Goal: Find contact information: Find contact information

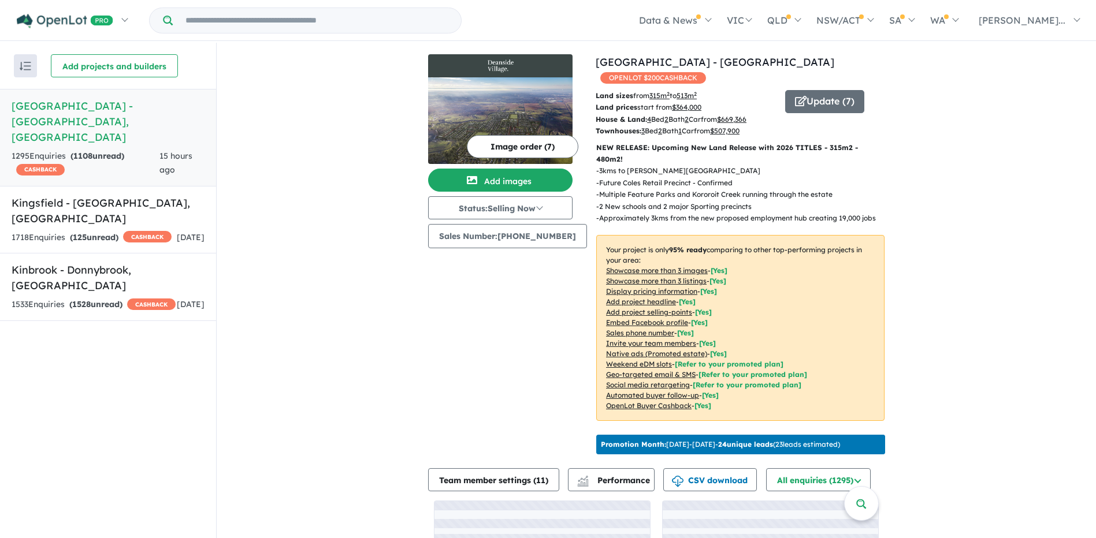
click at [403, 129] on div "View 3 projects in your account [GEOGRAPHIC_DATA] - Deanside OPENLOT $ 200 CASH…" at bounding box center [656, 343] width 879 height 600
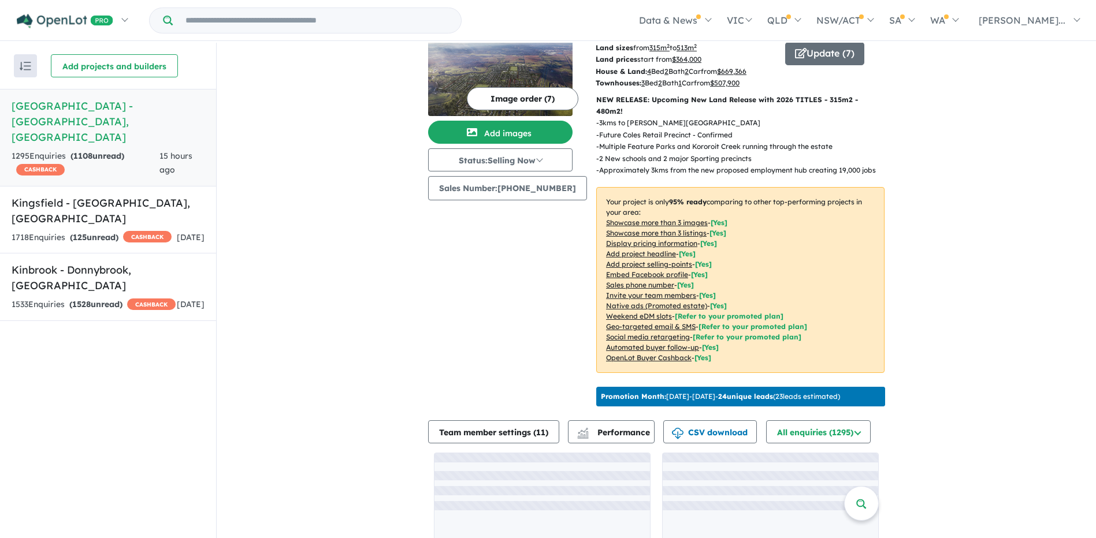
scroll to position [86, 0]
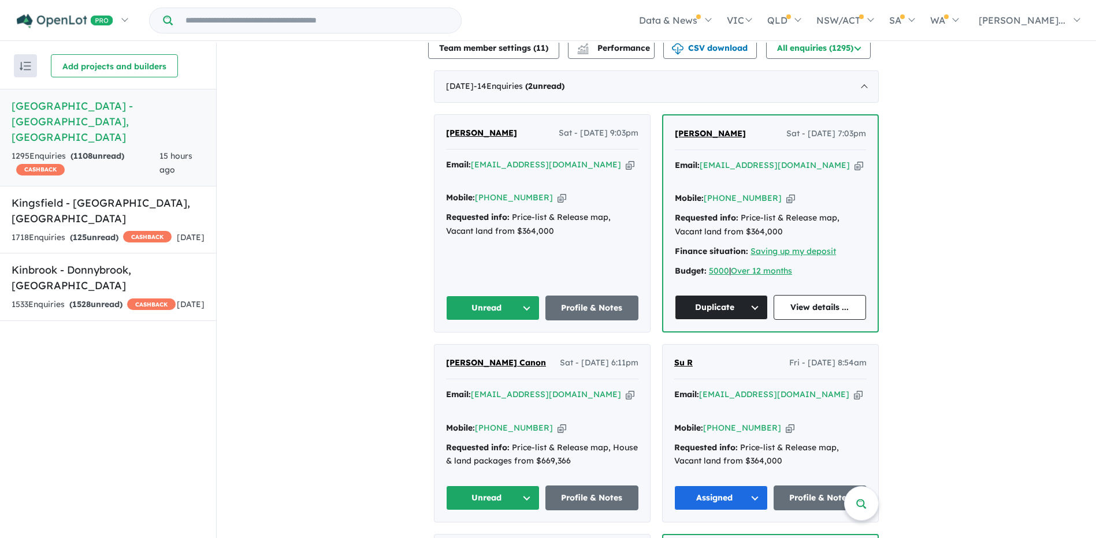
scroll to position [606, 0]
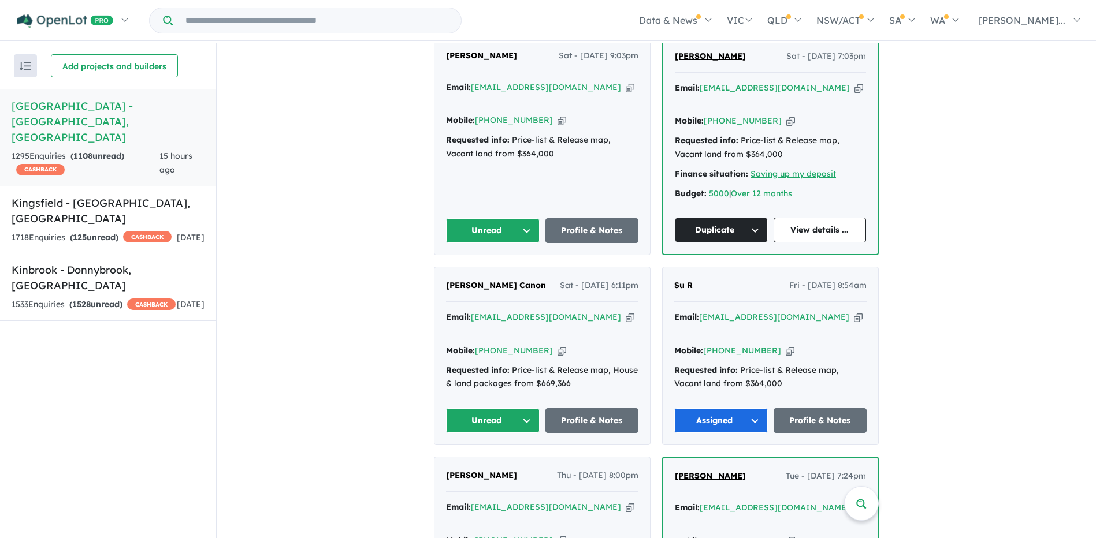
scroll to position [490, 0]
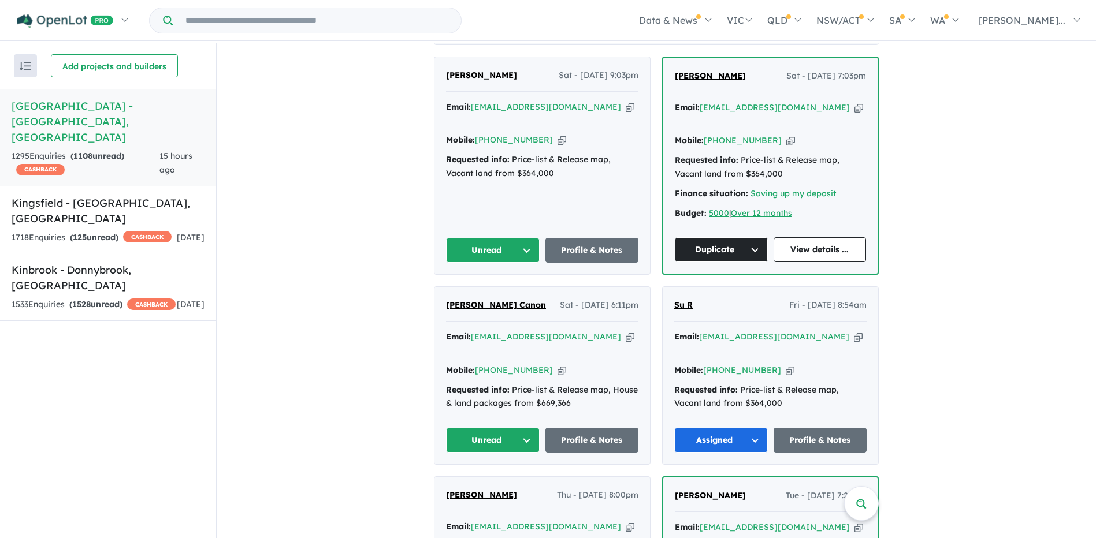
click at [503, 428] on button "Unread" at bounding box center [493, 440] width 94 height 25
click at [492, 481] on button "Assigned" at bounding box center [496, 494] width 101 height 27
click at [511, 204] on div "Milad Abba Sat - [DATE] 9:03pm Email: [EMAIL_ADDRESS][DOMAIN_NAME] Copied! Mobi…" at bounding box center [541, 165] width 215 height 217
click at [507, 238] on button "Unread" at bounding box center [493, 250] width 94 height 25
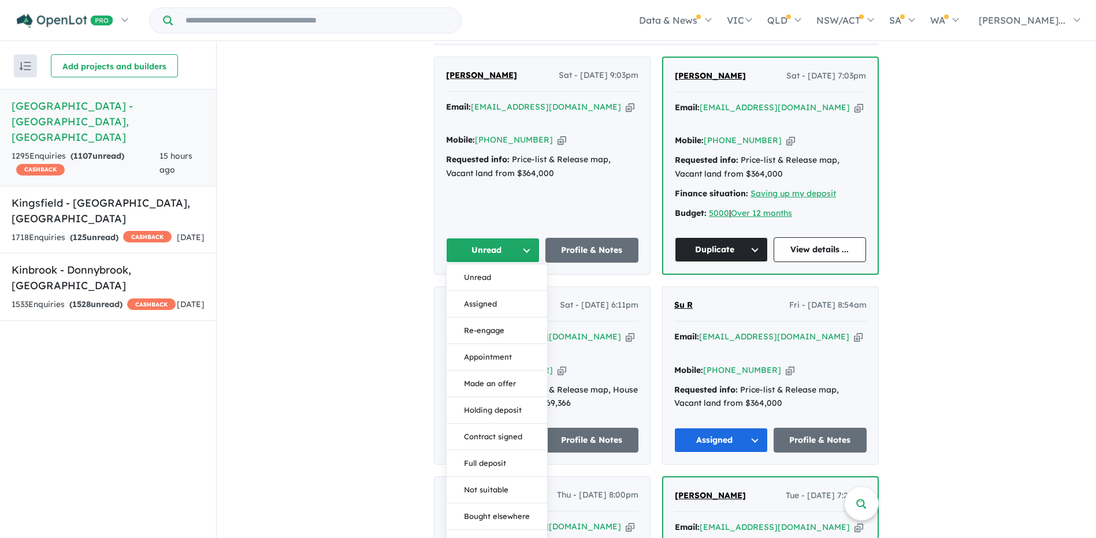
click at [503, 291] on button "Assigned" at bounding box center [496, 304] width 101 height 27
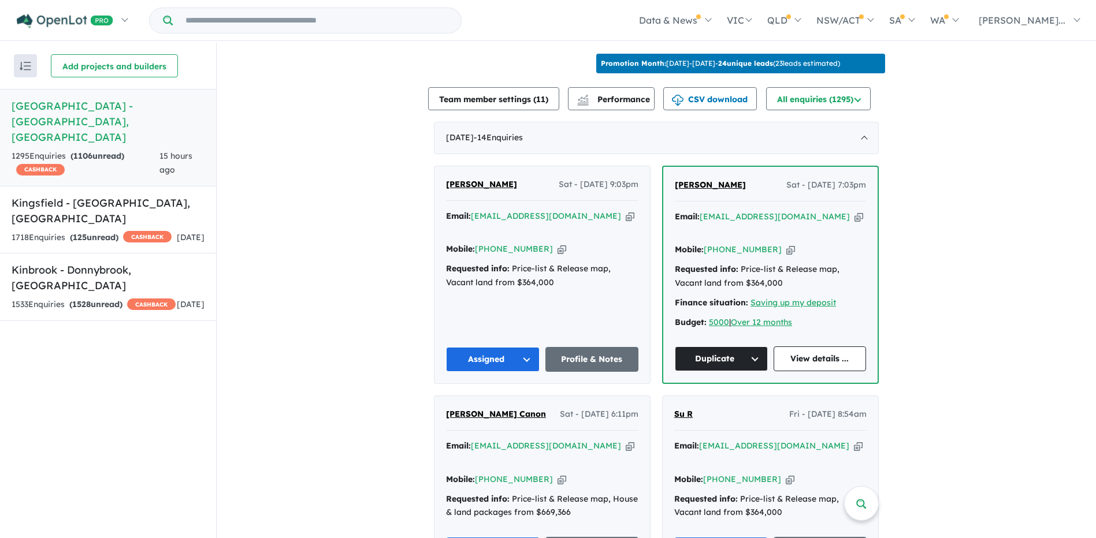
scroll to position [375, 0]
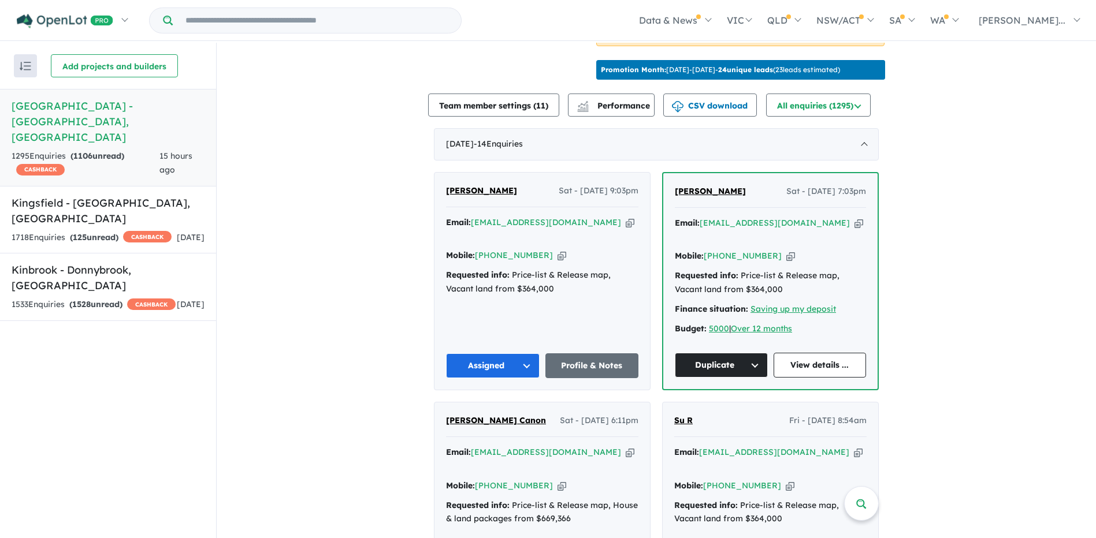
drag, startPoint x: 568, startPoint y: 207, endPoint x: 474, endPoint y: 208, distance: 94.2
click at [474, 216] on div "Email: [EMAIL_ADDRESS][DOMAIN_NAME] Copied!" at bounding box center [542, 230] width 192 height 28
copy a%20Deanside%20Village%20-%20Deanside"] "[EMAIL_ADDRESS][DOMAIN_NAME]"
drag, startPoint x: 362, startPoint y: 174, endPoint x: 489, endPoint y: 41, distance: 183.8
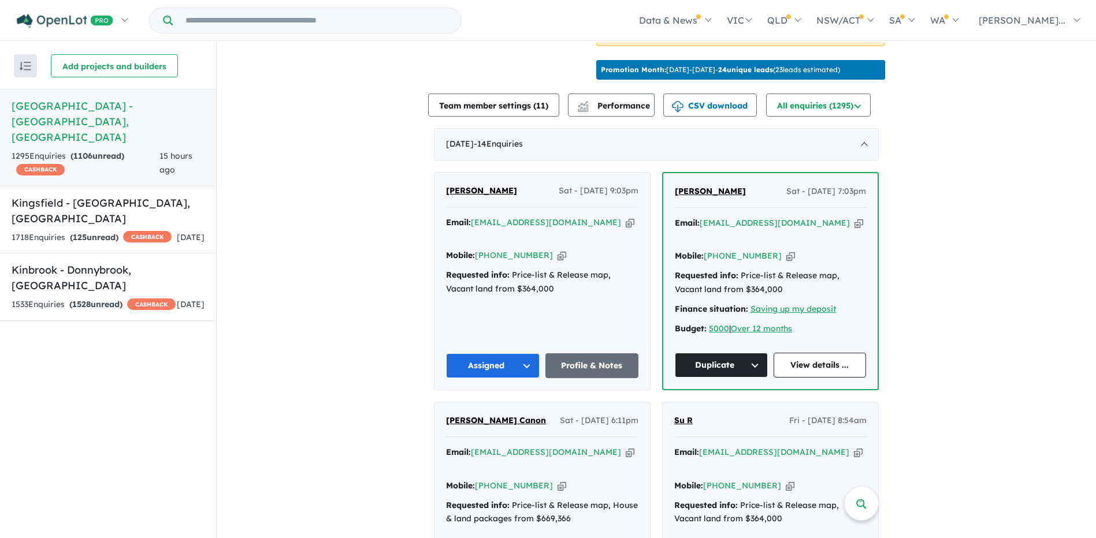
drag, startPoint x: 384, startPoint y: 236, endPoint x: 499, endPoint y: 210, distance: 117.8
drag, startPoint x: 530, startPoint y: 224, endPoint x: 492, endPoint y: 228, distance: 38.3
click at [492, 249] on div "Mobile: [PHONE_NUMBER] Copied!" at bounding box center [542, 256] width 192 height 14
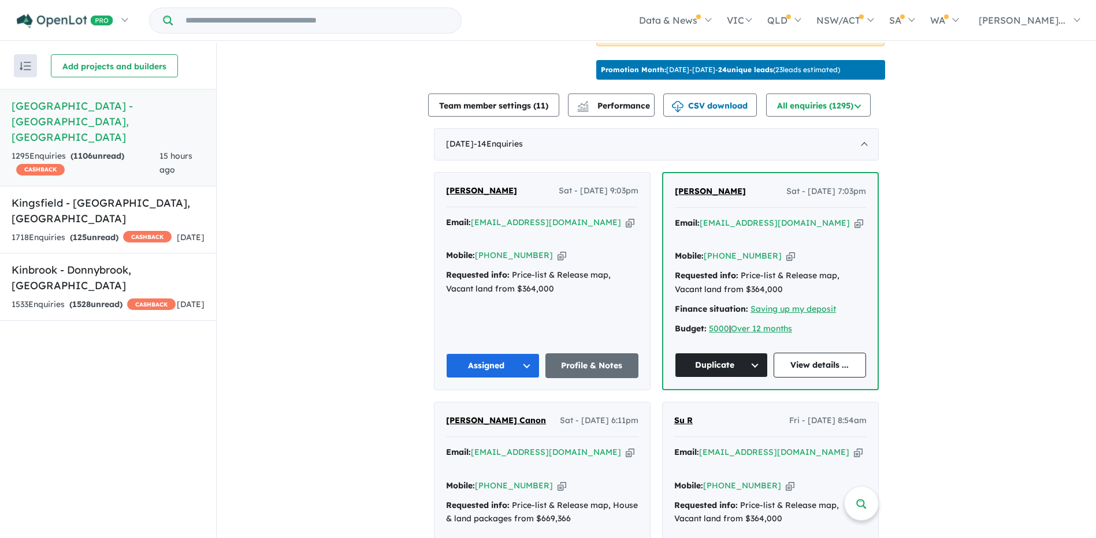
copy link "405 189 205"
drag, startPoint x: 554, startPoint y: 205, endPoint x: 475, endPoint y: 204, distance: 79.1
click at [475, 216] on div "Email: [EMAIL_ADDRESS][DOMAIN_NAME] Copied!" at bounding box center [542, 230] width 192 height 28
drag, startPoint x: 475, startPoint y: 204, endPoint x: 608, endPoint y: 217, distance: 134.0
click at [629, 249] on div "Mobile: [PHONE_NUMBER] Copied!" at bounding box center [542, 256] width 192 height 14
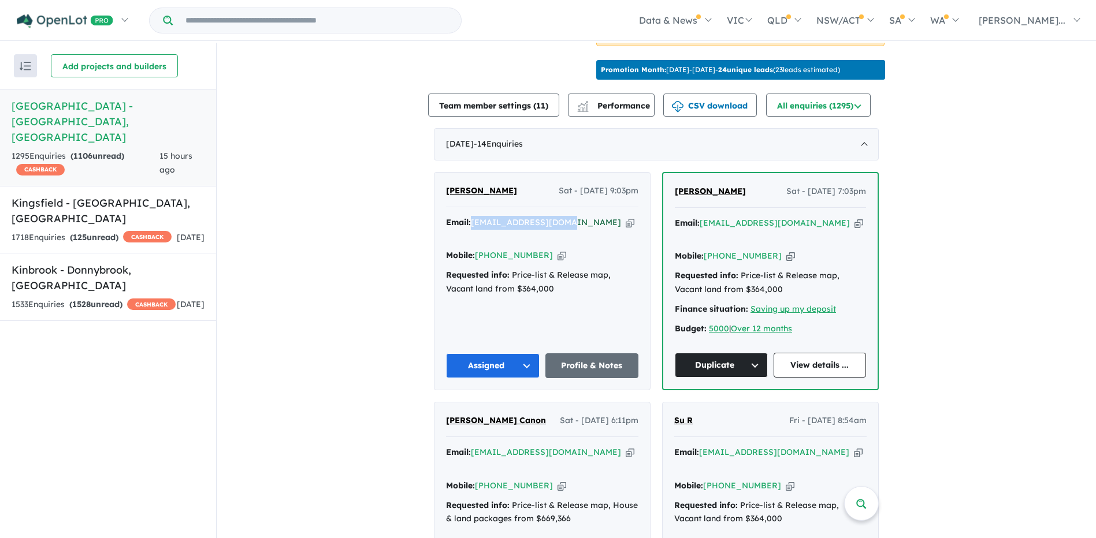
drag, startPoint x: 567, startPoint y: 206, endPoint x: 471, endPoint y: 206, distance: 95.9
click at [471, 216] on div "Email: [EMAIL_ADDRESS][DOMAIN_NAME] Copied!" at bounding box center [542, 230] width 192 height 28
copy a%20Deanside%20Village%20-%20Deanside"] "[EMAIL_ADDRESS][DOMAIN_NAME]"
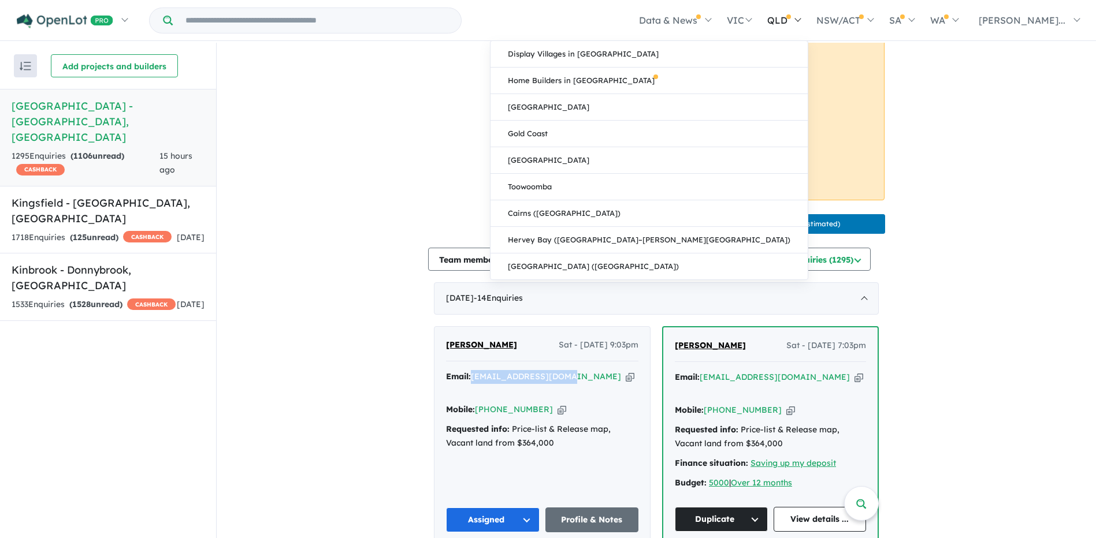
scroll to position [0, 0]
